Goal: Task Accomplishment & Management: Use online tool/utility

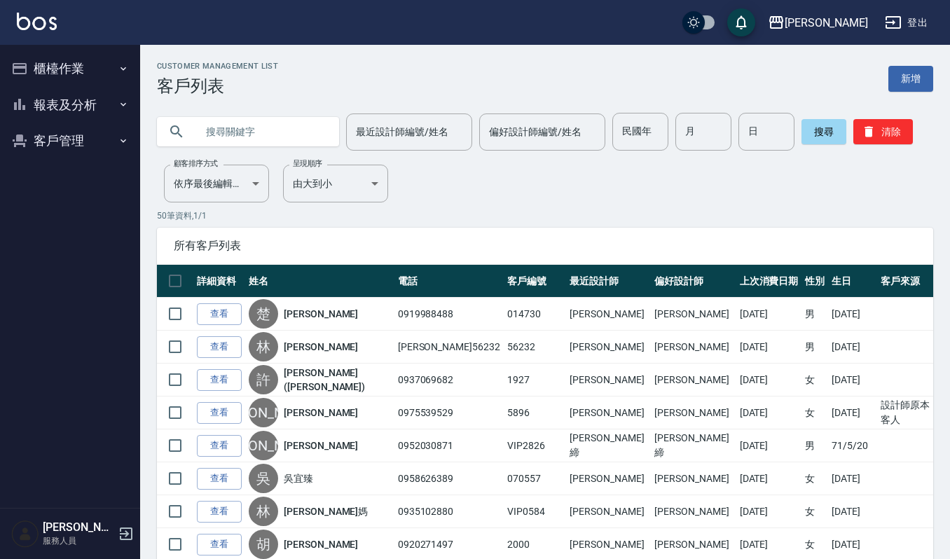
click at [55, 77] on button "櫃檯作業" at bounding box center [70, 68] width 129 height 36
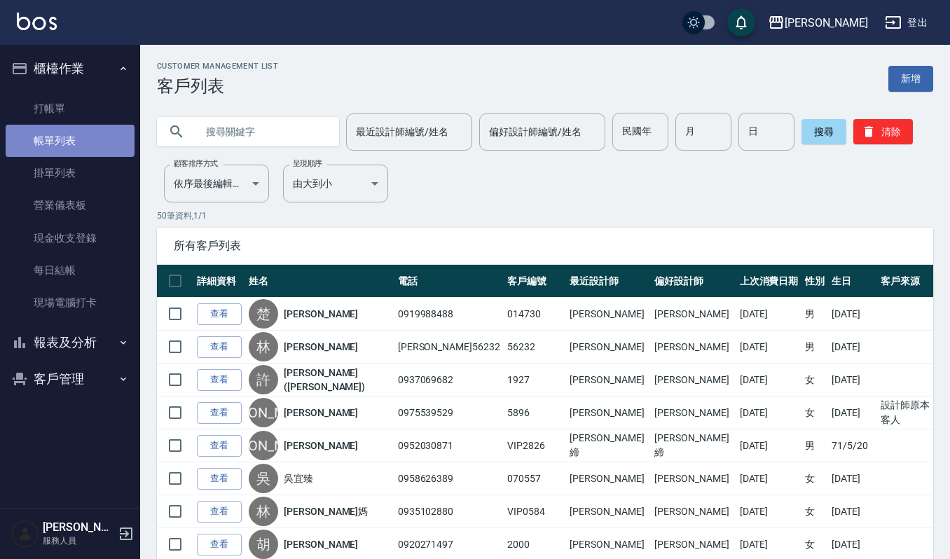
click at [65, 139] on link "帳單列表" at bounding box center [70, 141] width 129 height 32
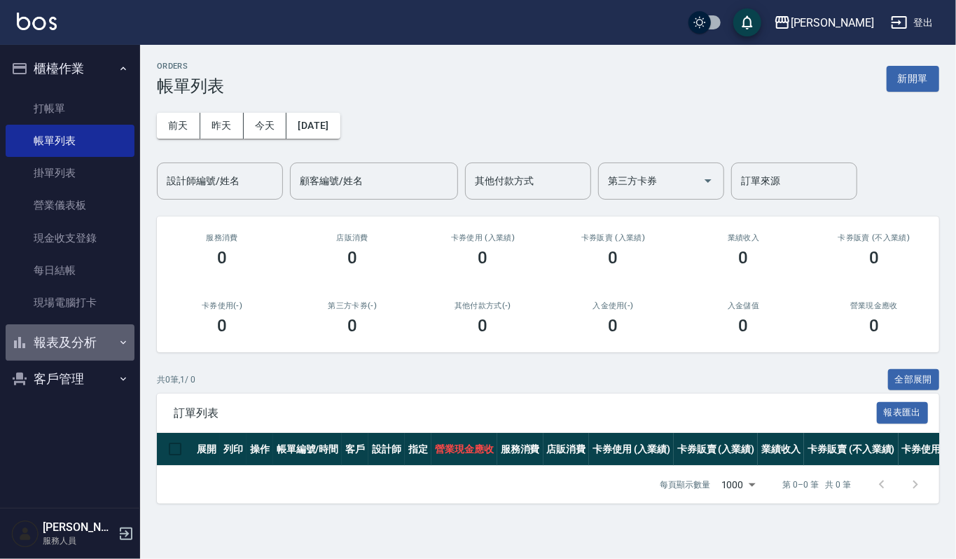
click at [76, 340] on button "報表及分析" at bounding box center [70, 342] width 129 height 36
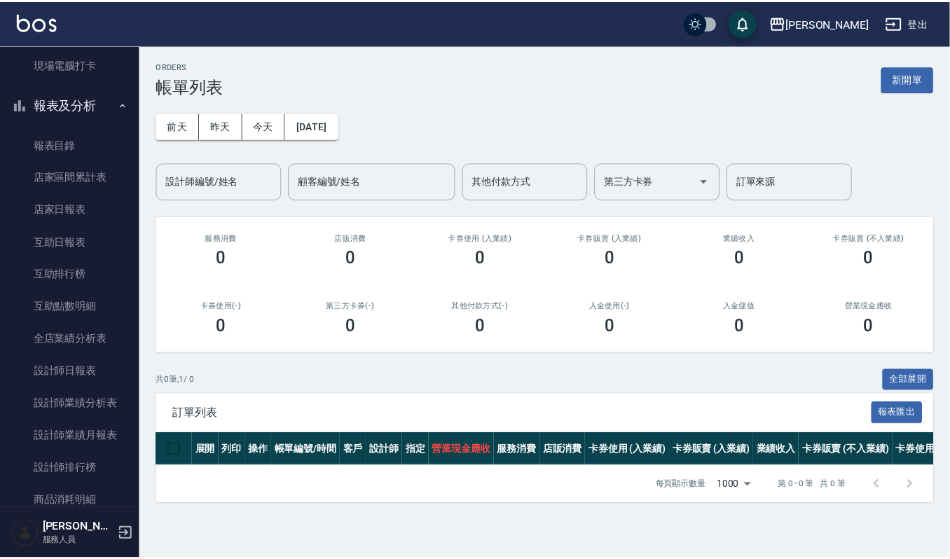
scroll to position [280, 0]
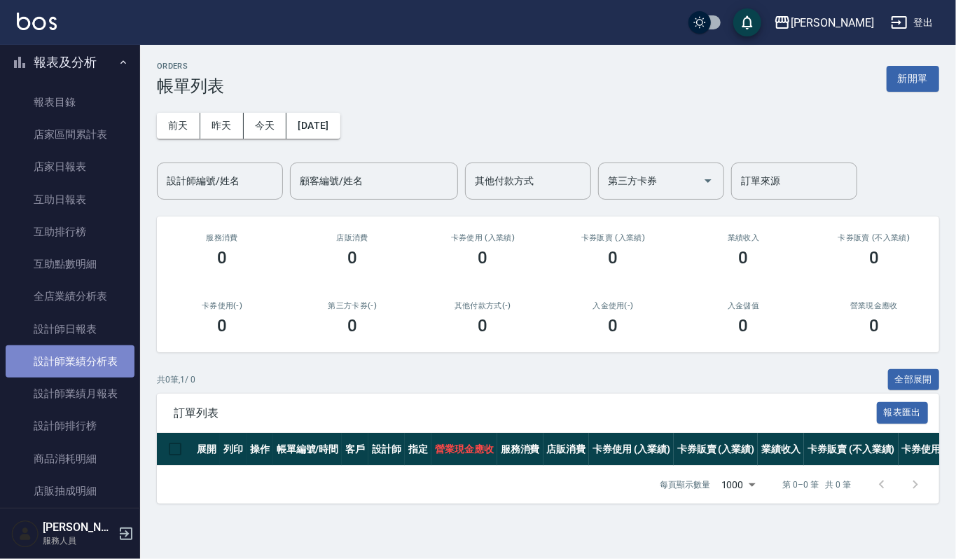
click at [83, 365] on link "設計師業績分析表" at bounding box center [70, 361] width 129 height 32
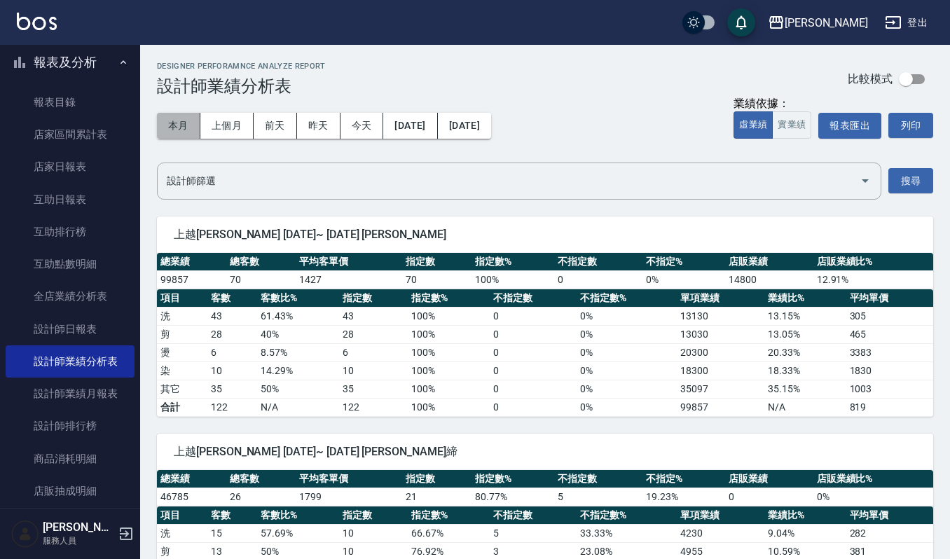
click at [182, 130] on button "本月" at bounding box center [178, 126] width 43 height 26
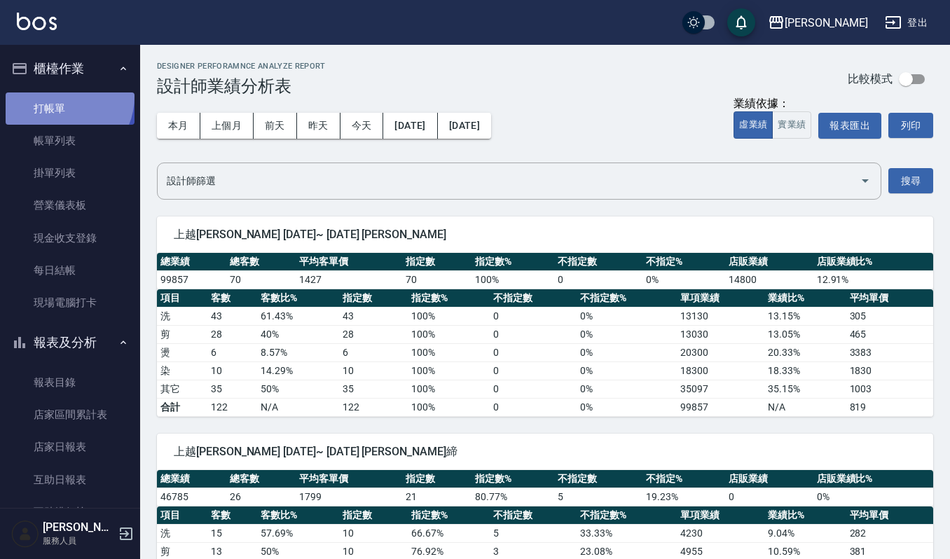
click at [60, 96] on link "打帳單" at bounding box center [70, 108] width 129 height 32
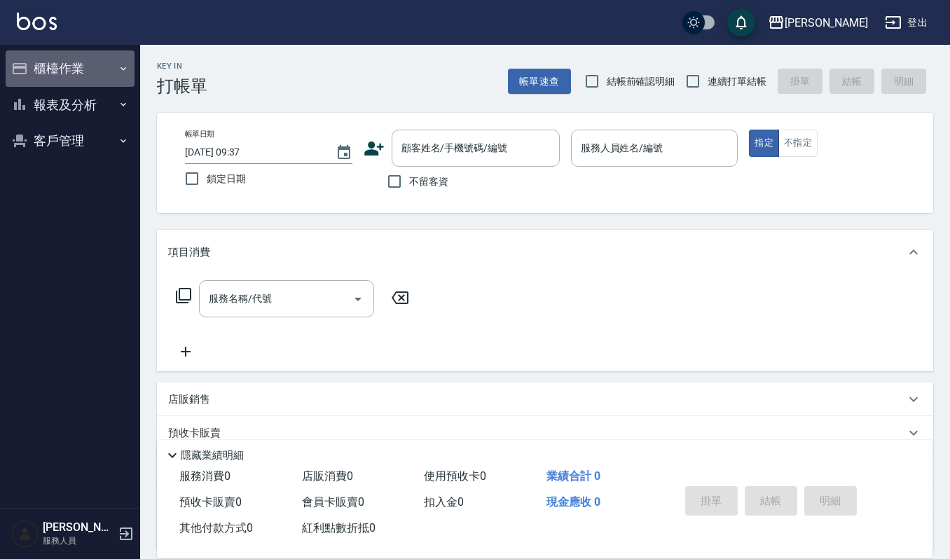
click at [65, 67] on button "櫃檯作業" at bounding box center [70, 68] width 129 height 36
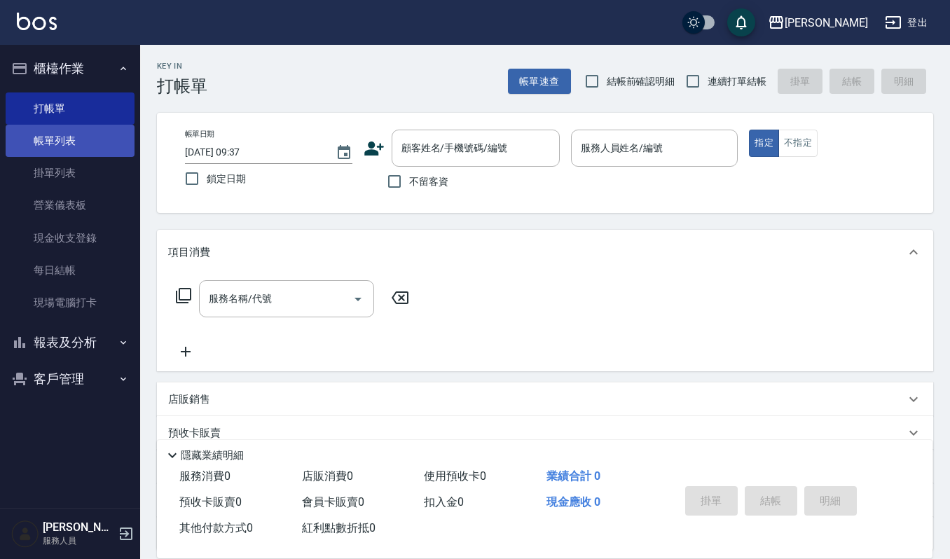
click at [81, 130] on link "帳單列表" at bounding box center [70, 141] width 129 height 32
